Goal: Information Seeking & Learning: Stay updated

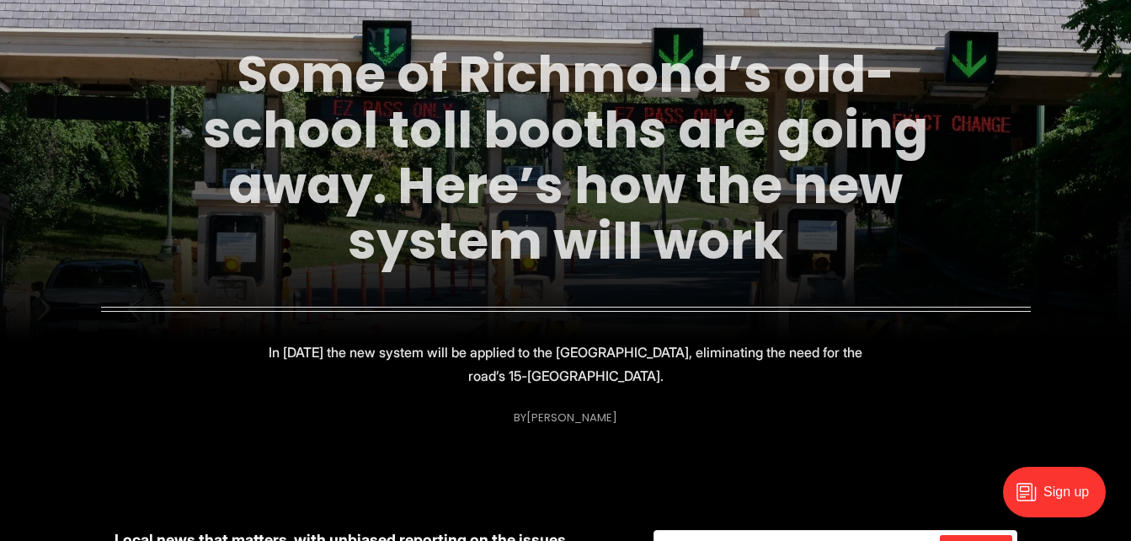
scroll to position [196, 0]
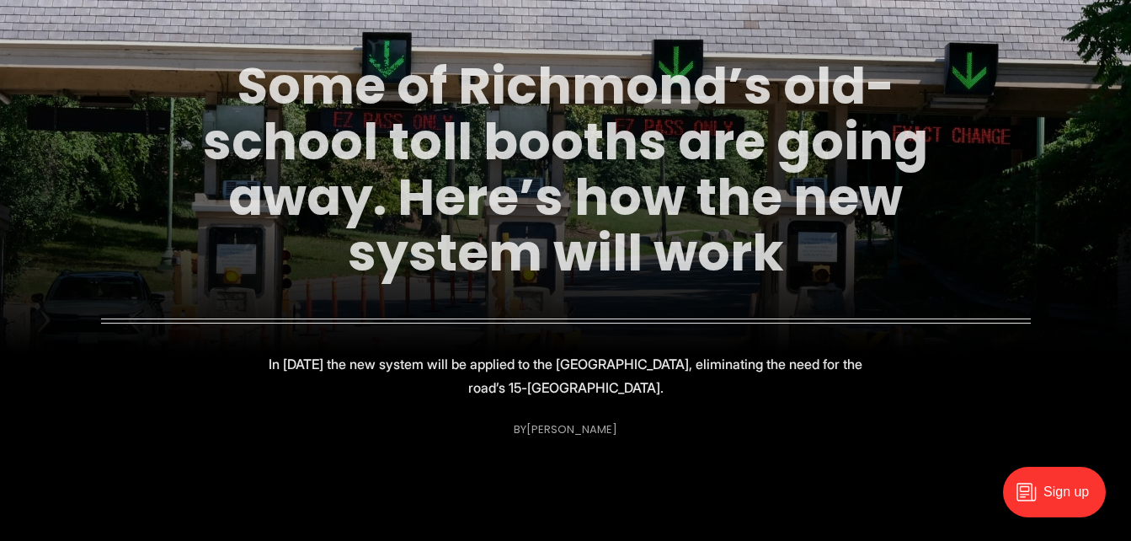
click at [489, 127] on link "Some of Richmond’s old-school toll booths are going away. Here’s how the new sy…" at bounding box center [565, 170] width 725 height 238
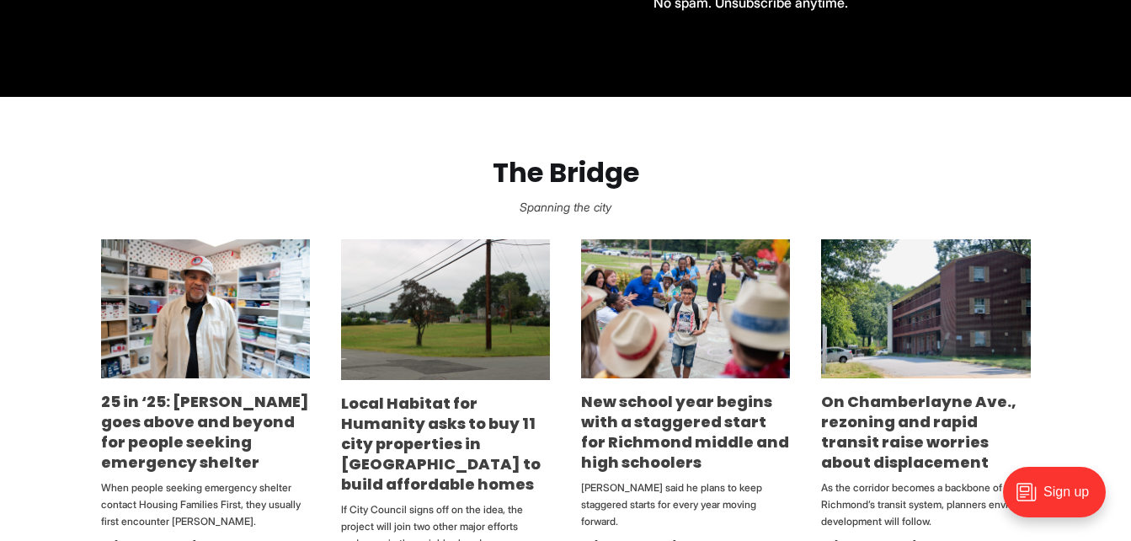
scroll to position [0, 0]
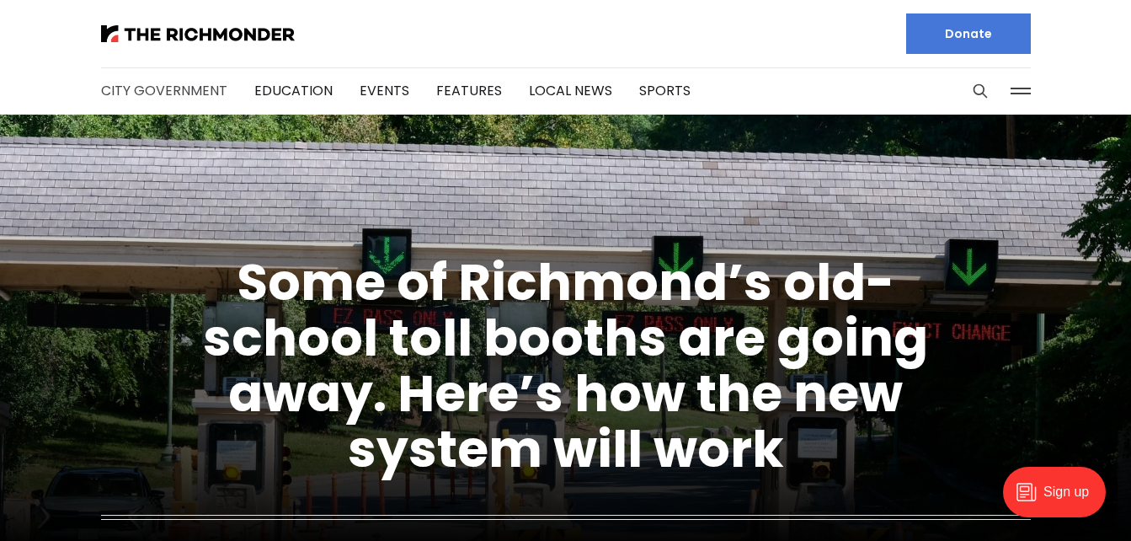
click at [163, 87] on link "City Government" at bounding box center [164, 90] width 126 height 19
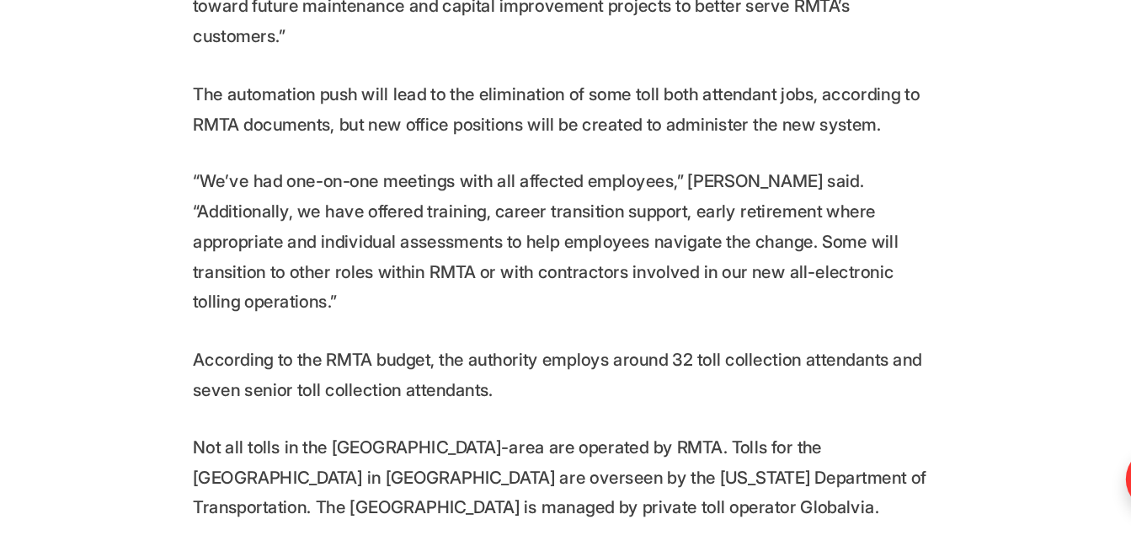
scroll to position [3020, 0]
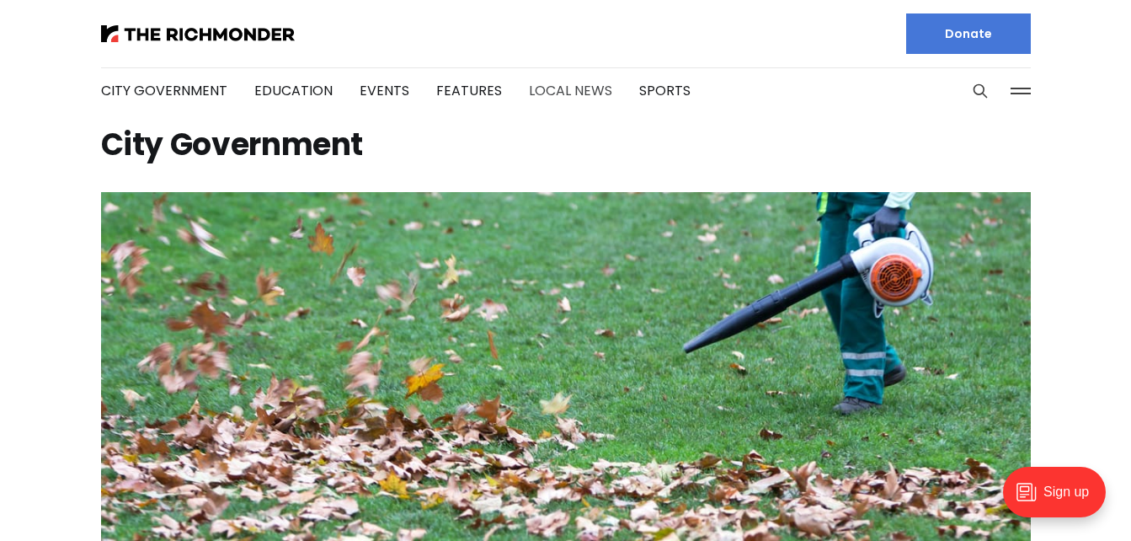
click at [553, 88] on link "Local News" at bounding box center [570, 90] width 83 height 19
